Goal: Task Accomplishment & Management: Manage account settings

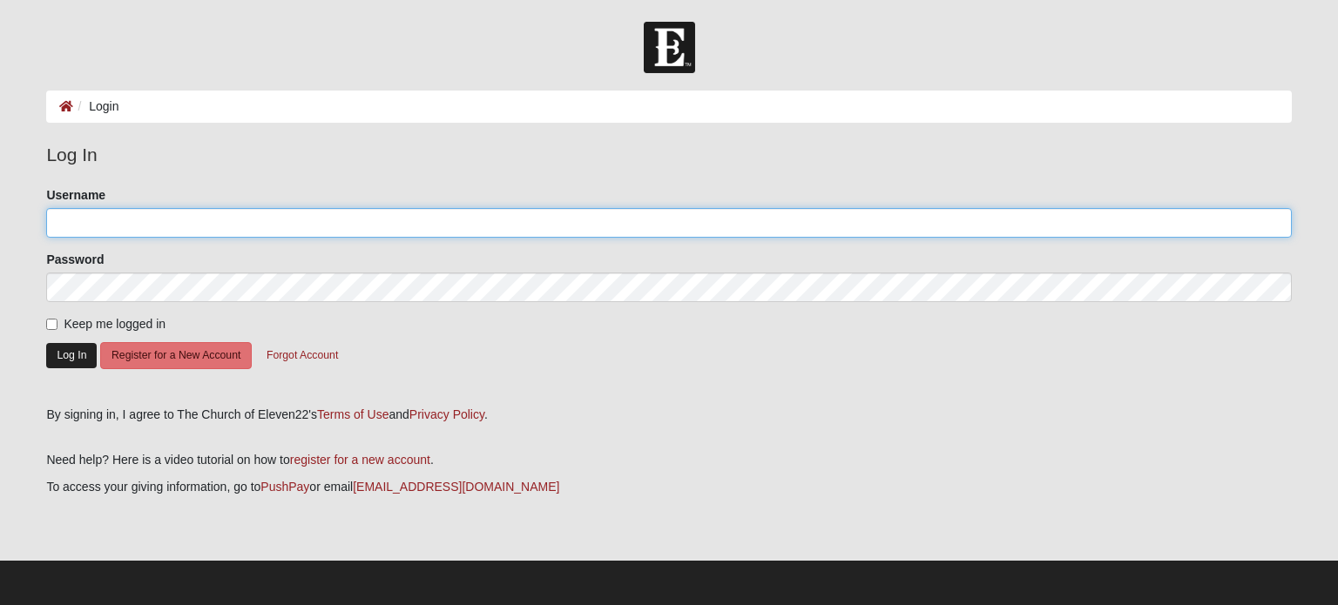
type input "JCostley60"
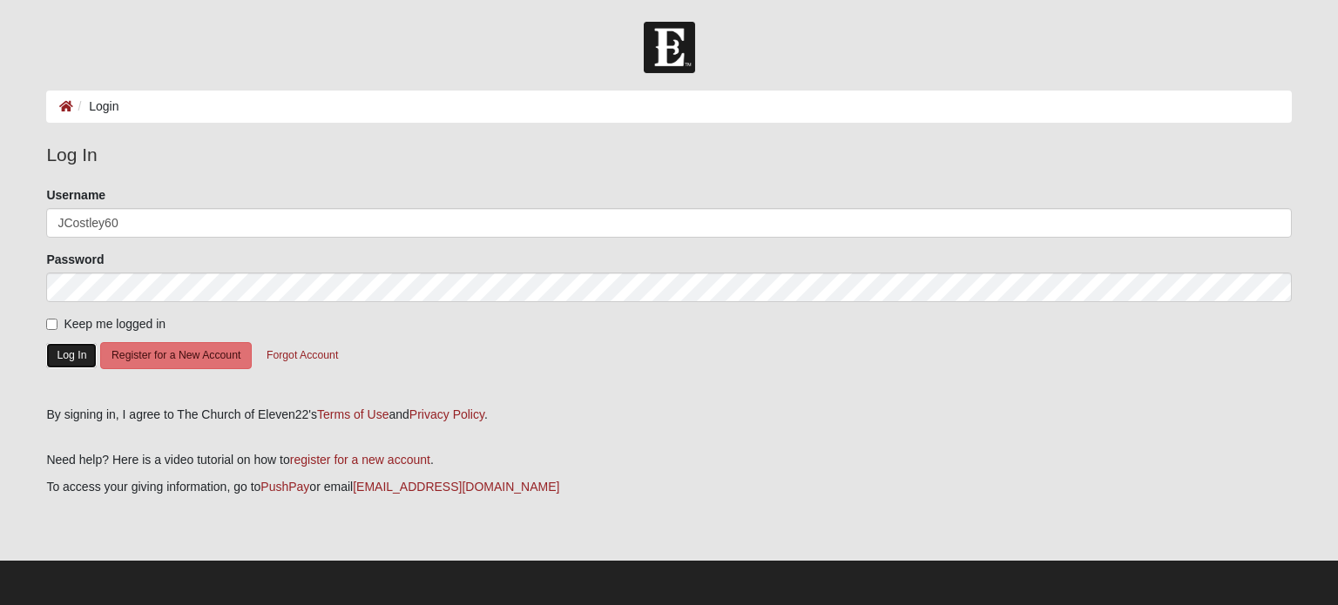
click at [71, 355] on button "Log In" at bounding box center [71, 355] width 51 height 25
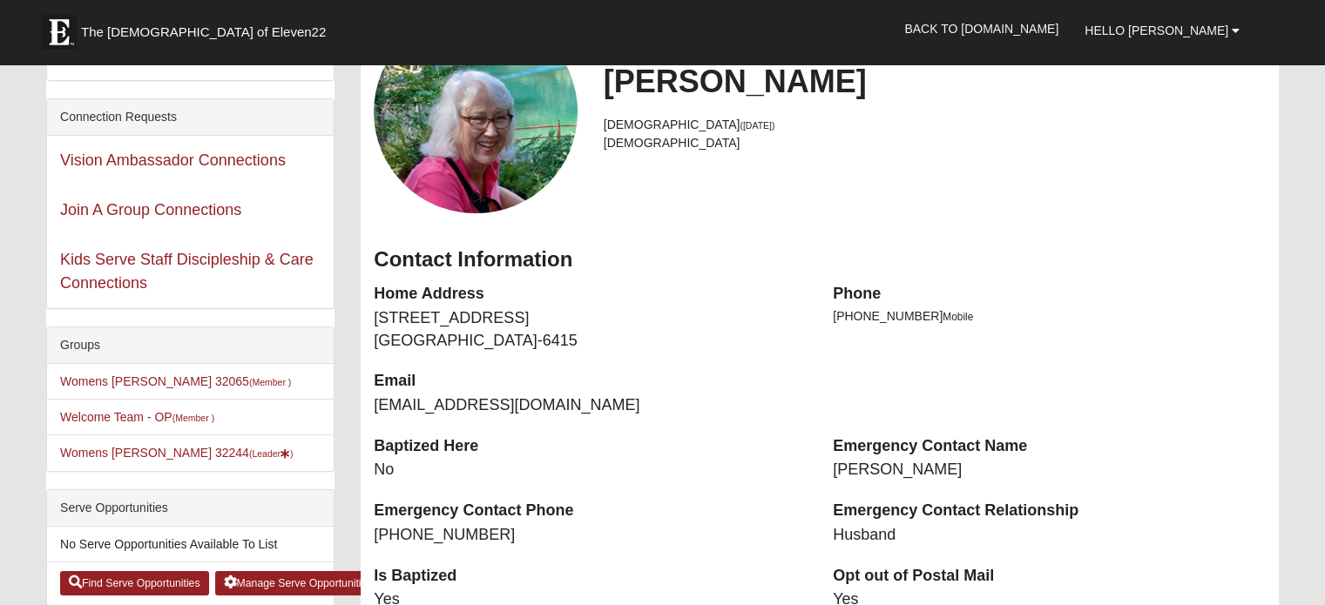
scroll to position [159, 0]
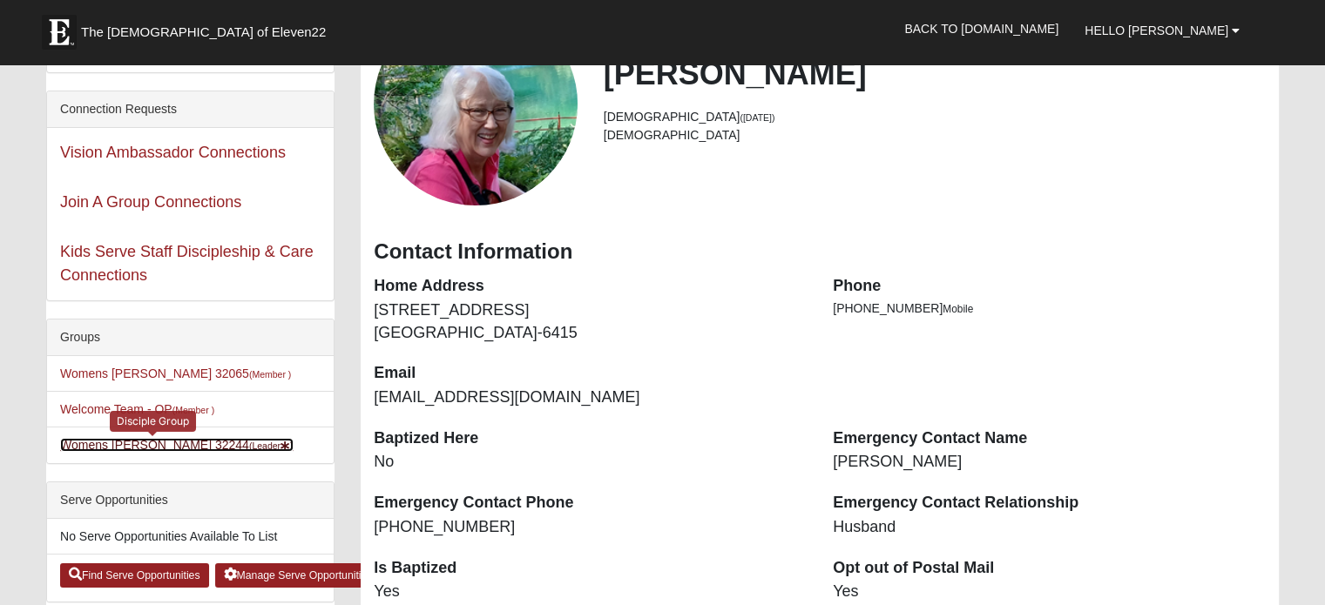
click at [139, 441] on link "Womens [PERSON_NAME] 32244 (Leader )" at bounding box center [176, 445] width 233 height 14
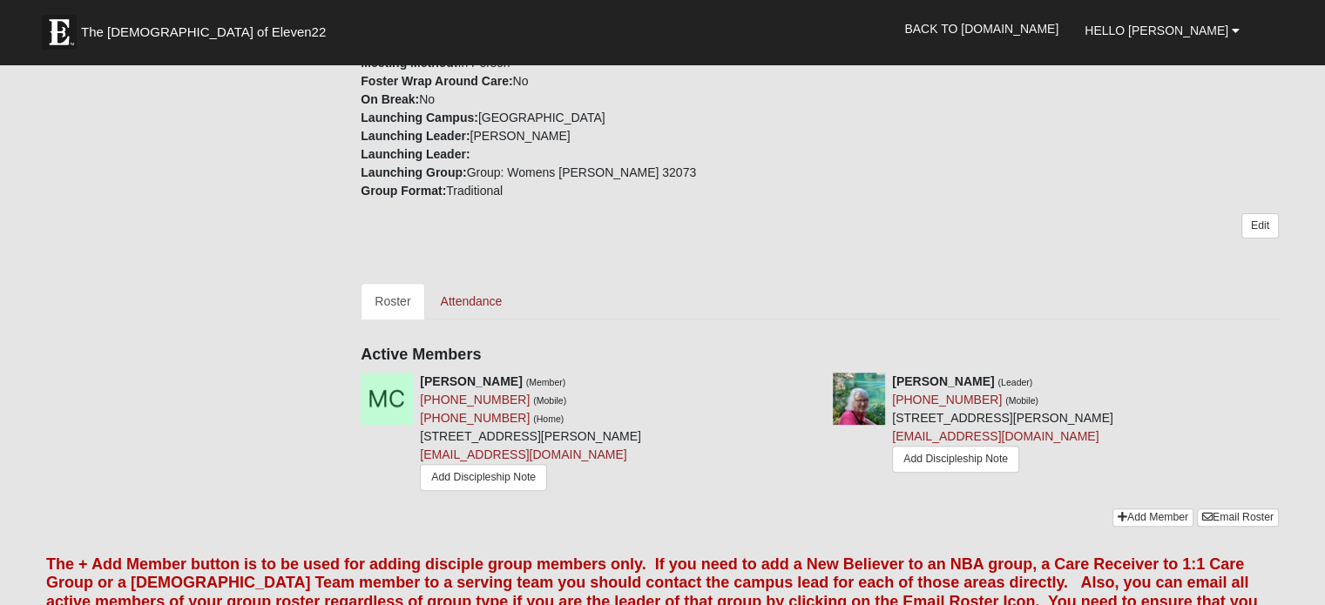
scroll to position [589, 0]
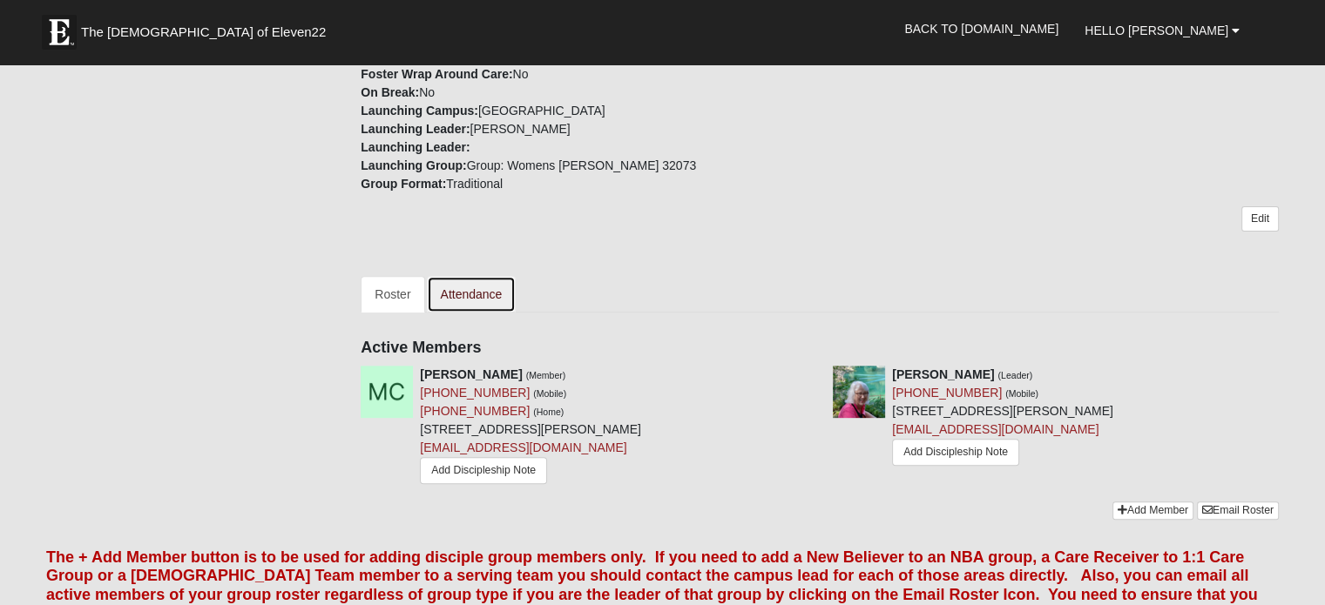
click at [463, 299] on link "Attendance" at bounding box center [472, 294] width 90 height 37
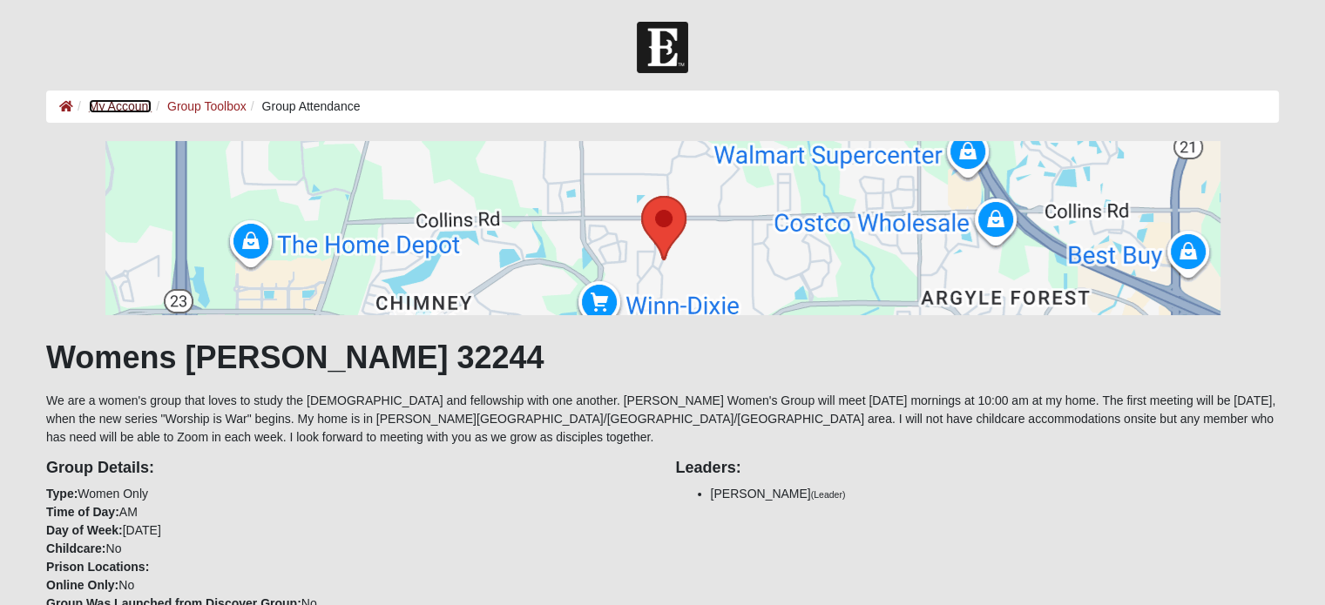
click at [118, 111] on link "My Account" at bounding box center [120, 106] width 63 height 14
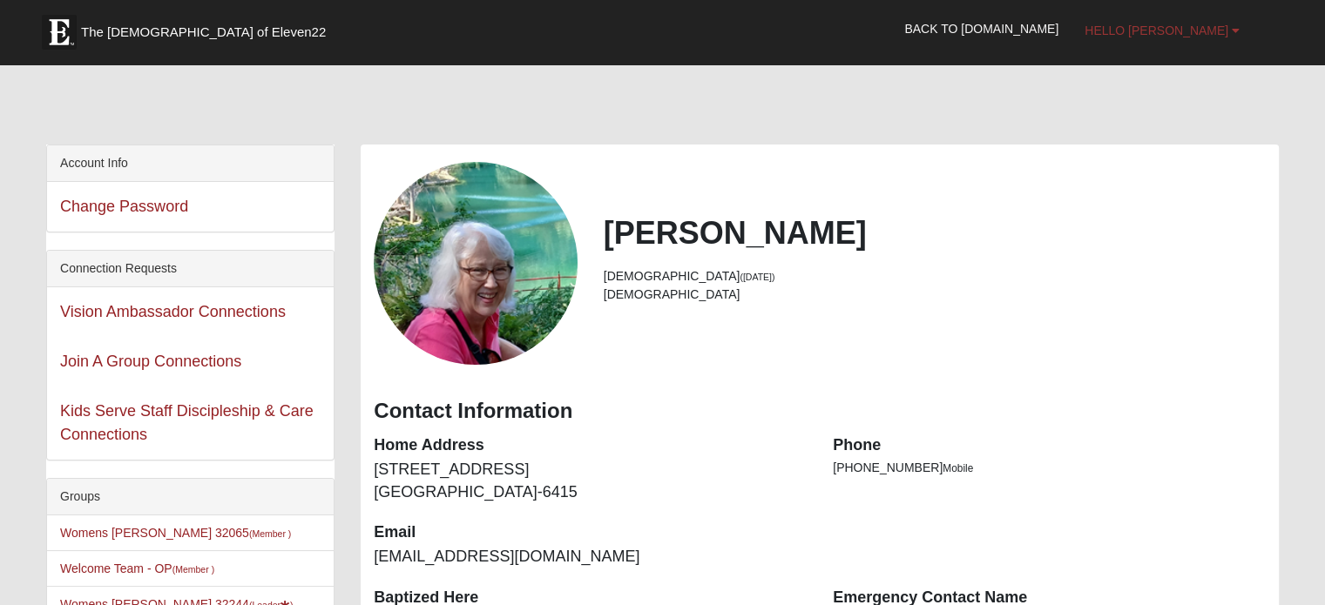
click at [1192, 31] on span "Hello [PERSON_NAME]" at bounding box center [1157, 31] width 144 height 14
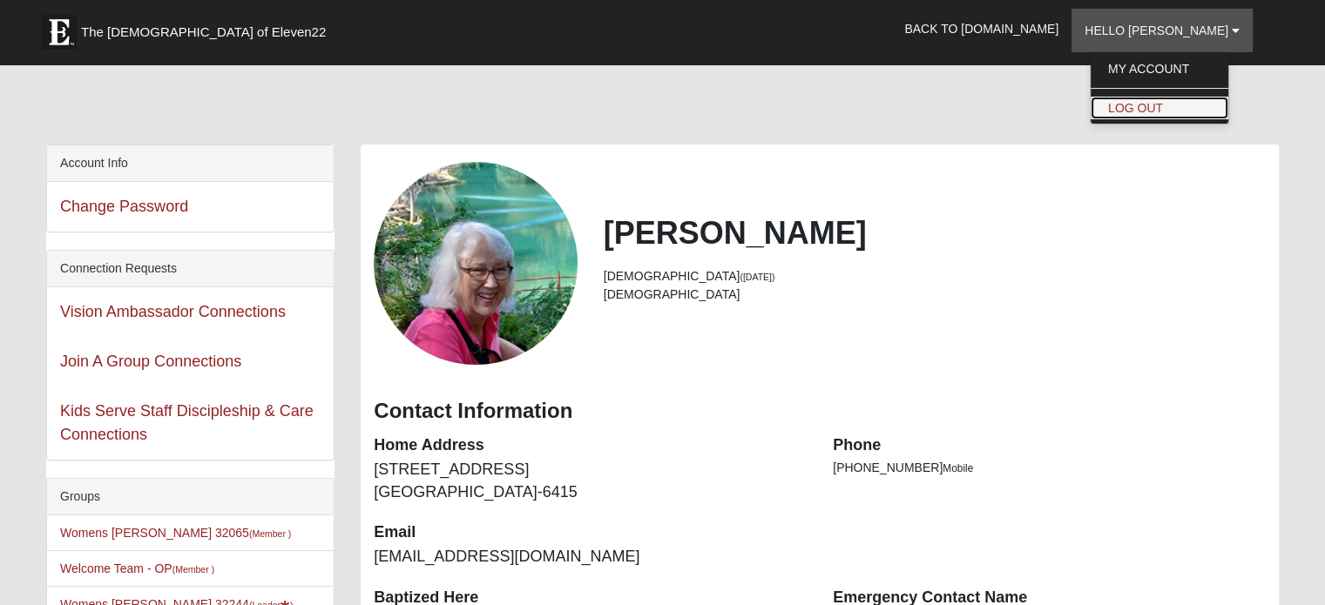
click at [1173, 102] on link "Log Out" at bounding box center [1160, 108] width 138 height 23
